Goal: Find specific page/section

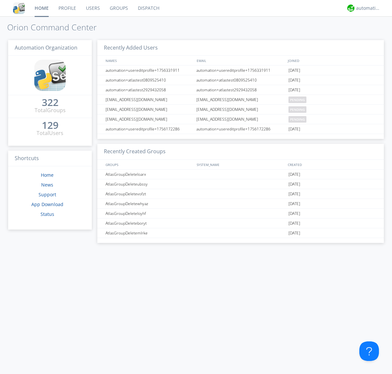
click at [118, 8] on link "Groups" at bounding box center [119, 8] width 28 height 16
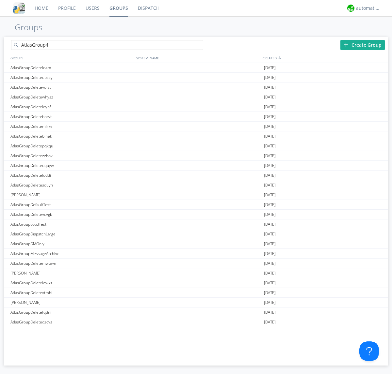
type input "AtlasGroup4"
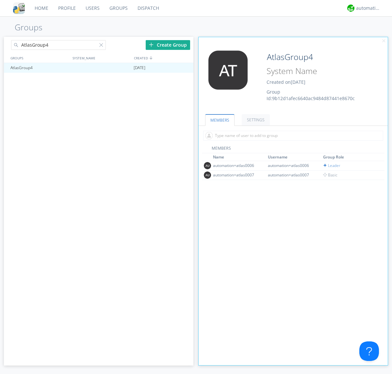
click at [255, 120] on link "SETTINGS" at bounding box center [256, 119] width 28 height 11
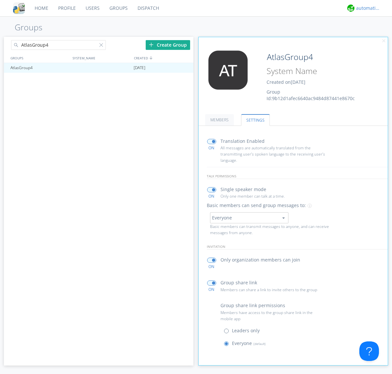
click at [366, 8] on div "automation+atlas" at bounding box center [368, 8] width 24 height 7
